Goal: Task Accomplishment & Management: Manage account settings

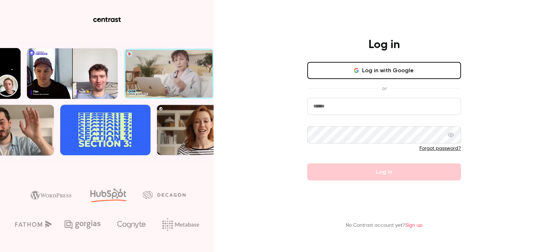
click at [365, 110] on input "email" at bounding box center [384, 106] width 154 height 17
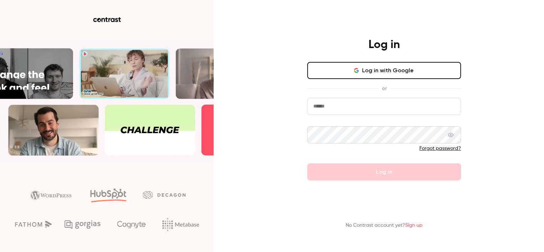
type input "**********"
